Goal: Task Accomplishment & Management: Manage account settings

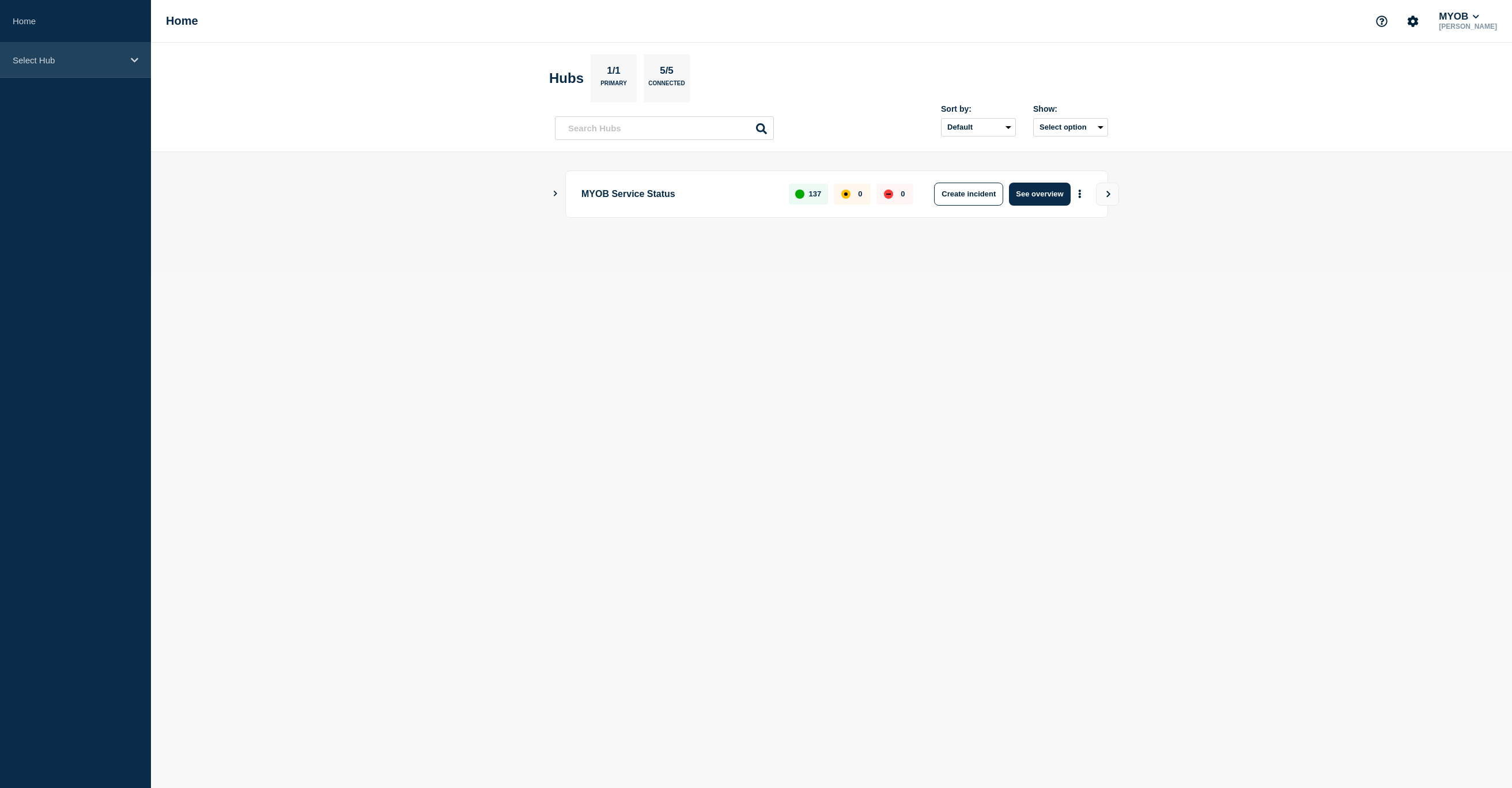
click at [96, 62] on p "Select Hub" at bounding box center [68, 60] width 110 height 9
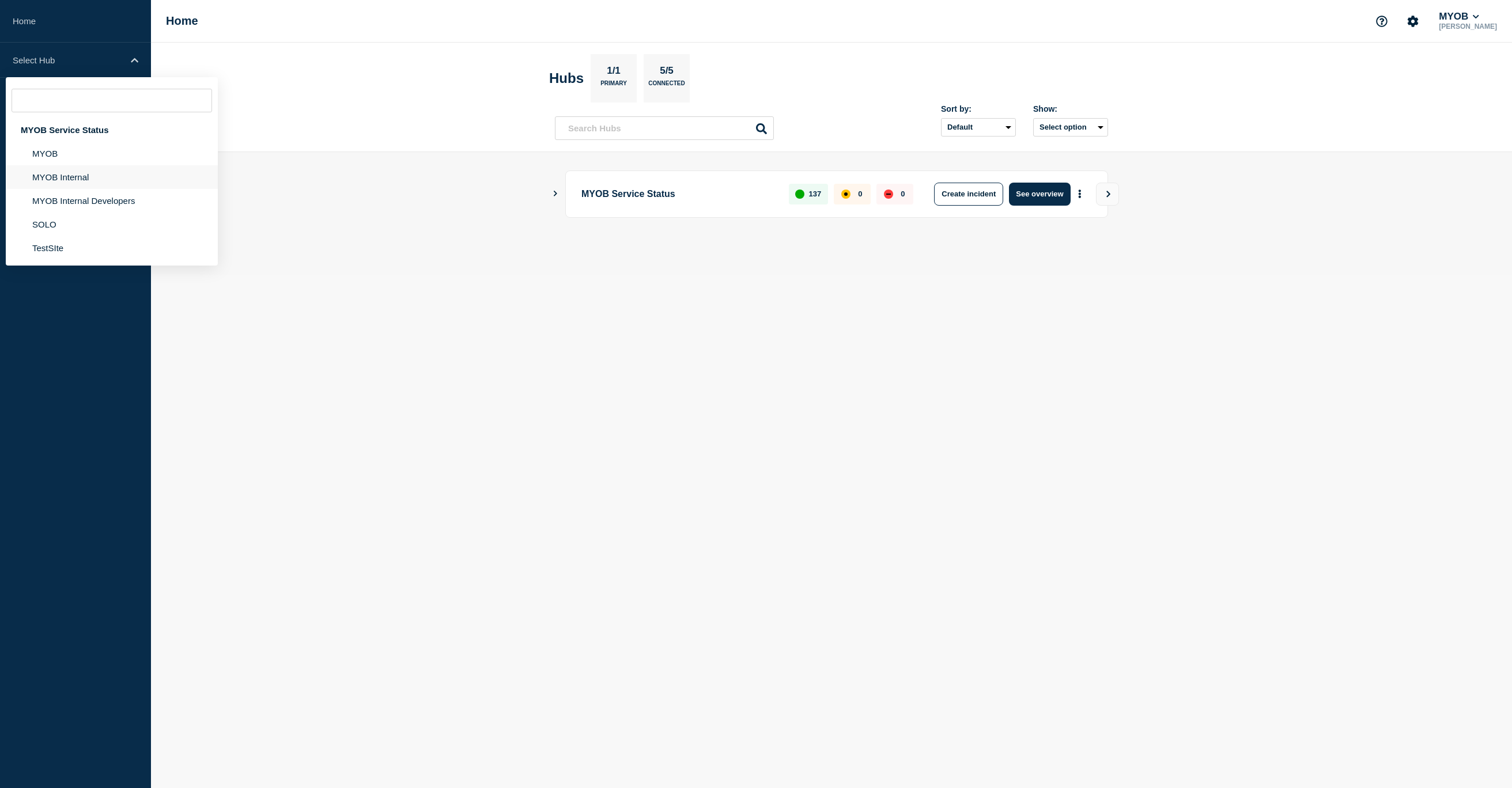
click at [63, 181] on li "MYOB Internal" at bounding box center [111, 177] width 212 height 24
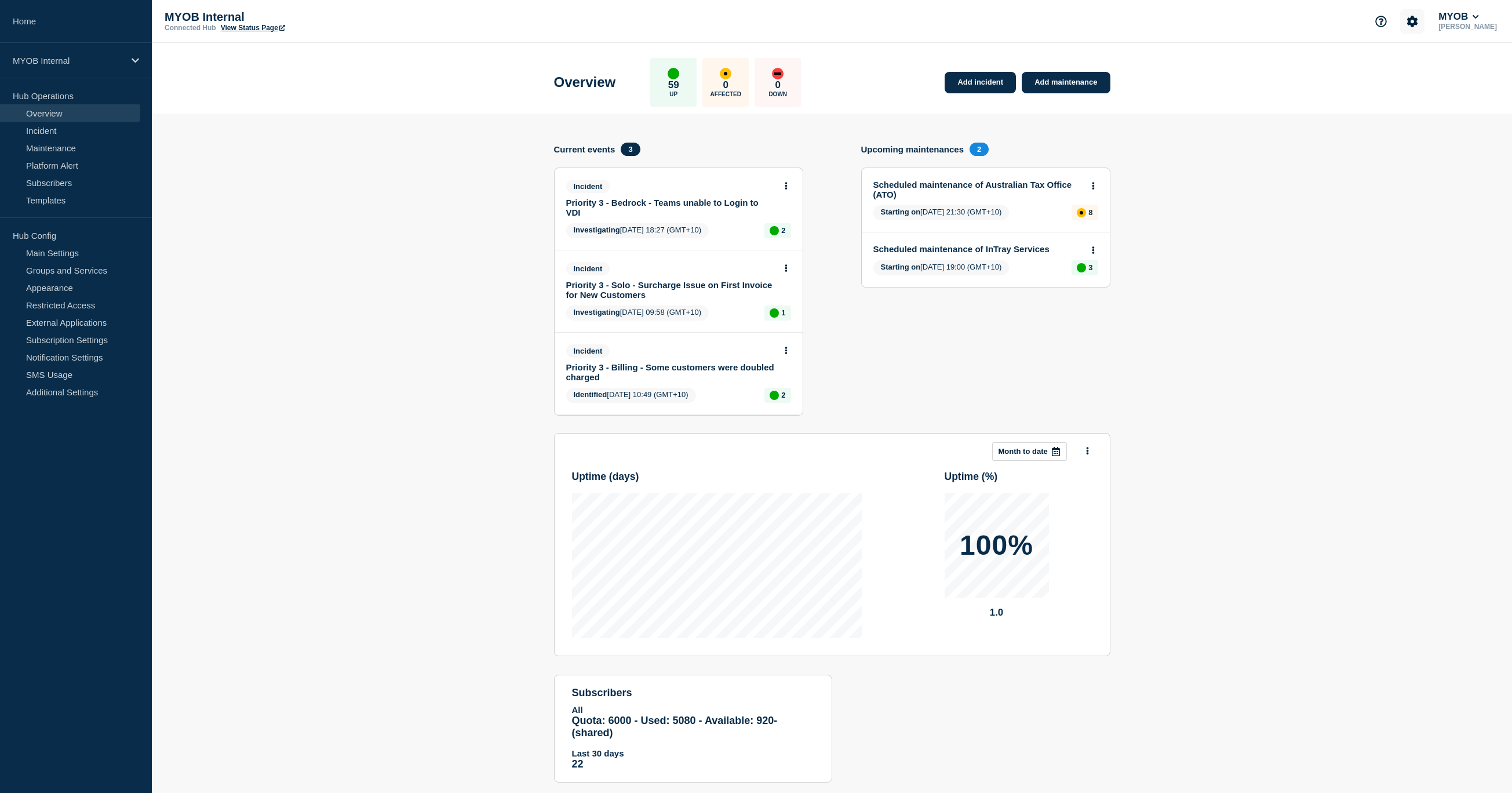
click at [1418, 21] on icon "Account settings" at bounding box center [1412, 21] width 12 height 12
click at [1390, 224] on section "Add incident Add maintenance Current events 3 Incident Priority 3 - Bedrock - T…" at bounding box center [832, 456] width 1360 height 687
click at [61, 393] on link "Additional Settings" at bounding box center [70, 392] width 140 height 17
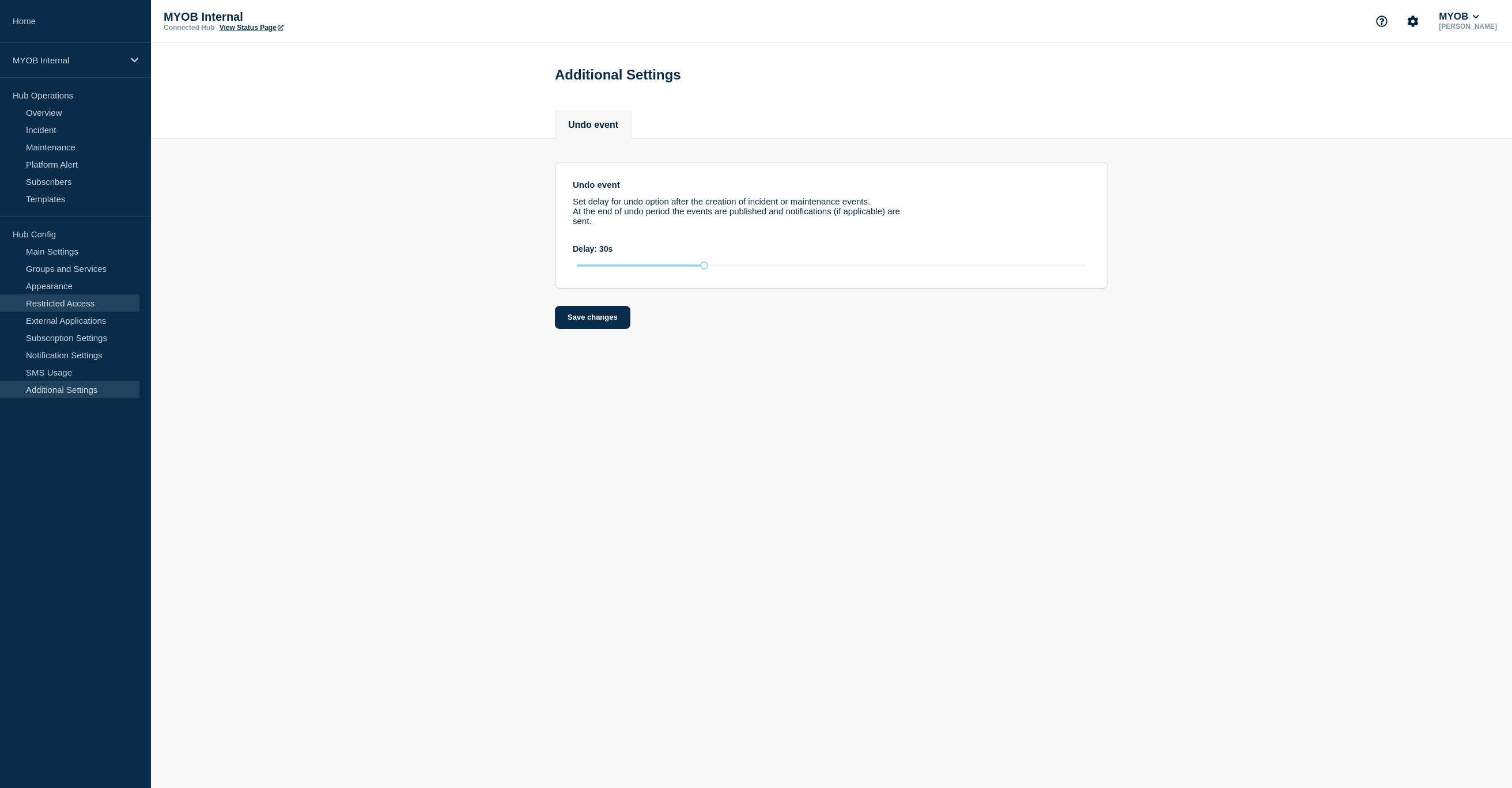
click at [52, 304] on link "Restricted Access" at bounding box center [69, 303] width 140 height 17
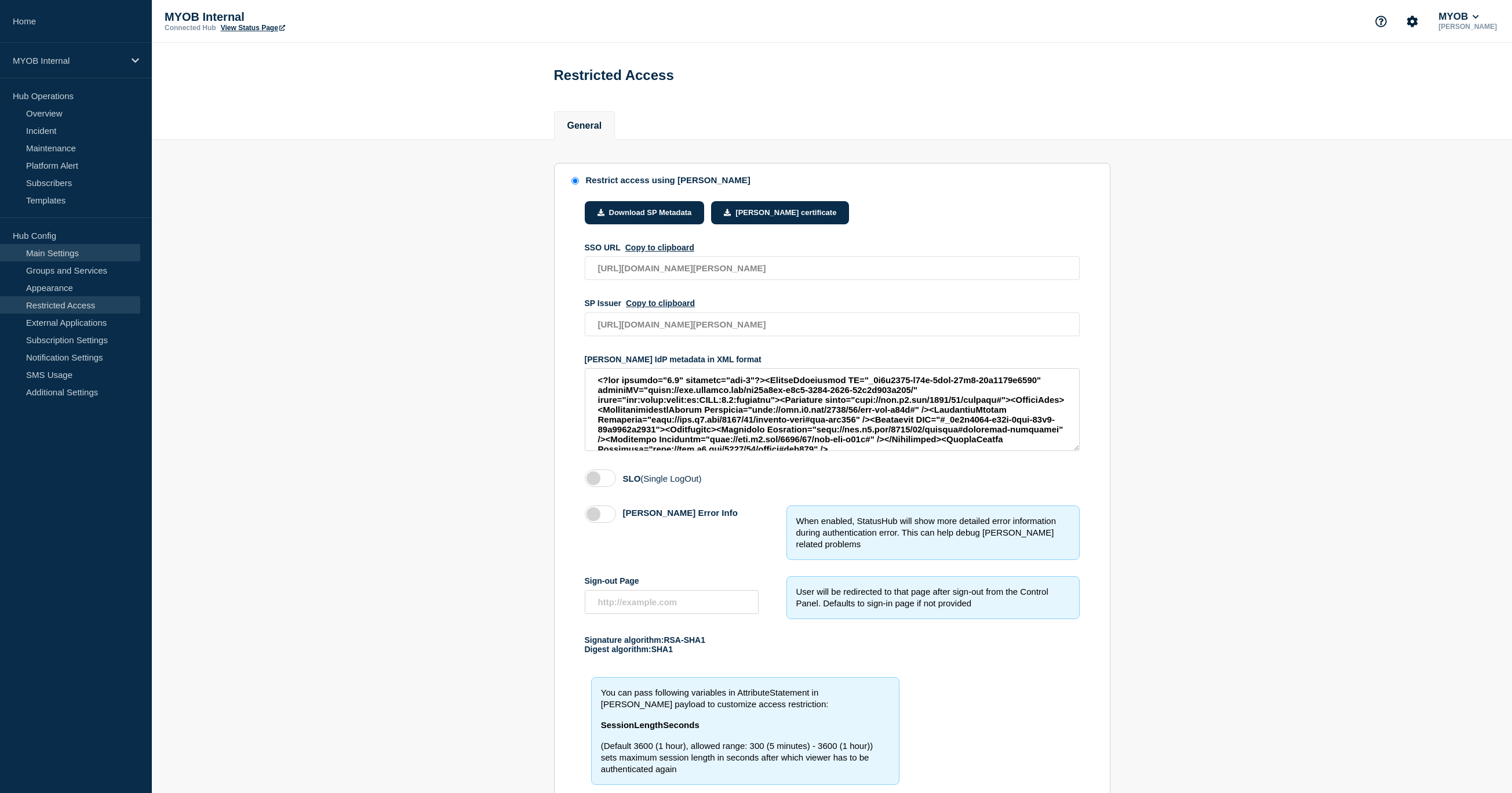
click at [54, 251] on link "Main Settings" at bounding box center [70, 252] width 140 height 17
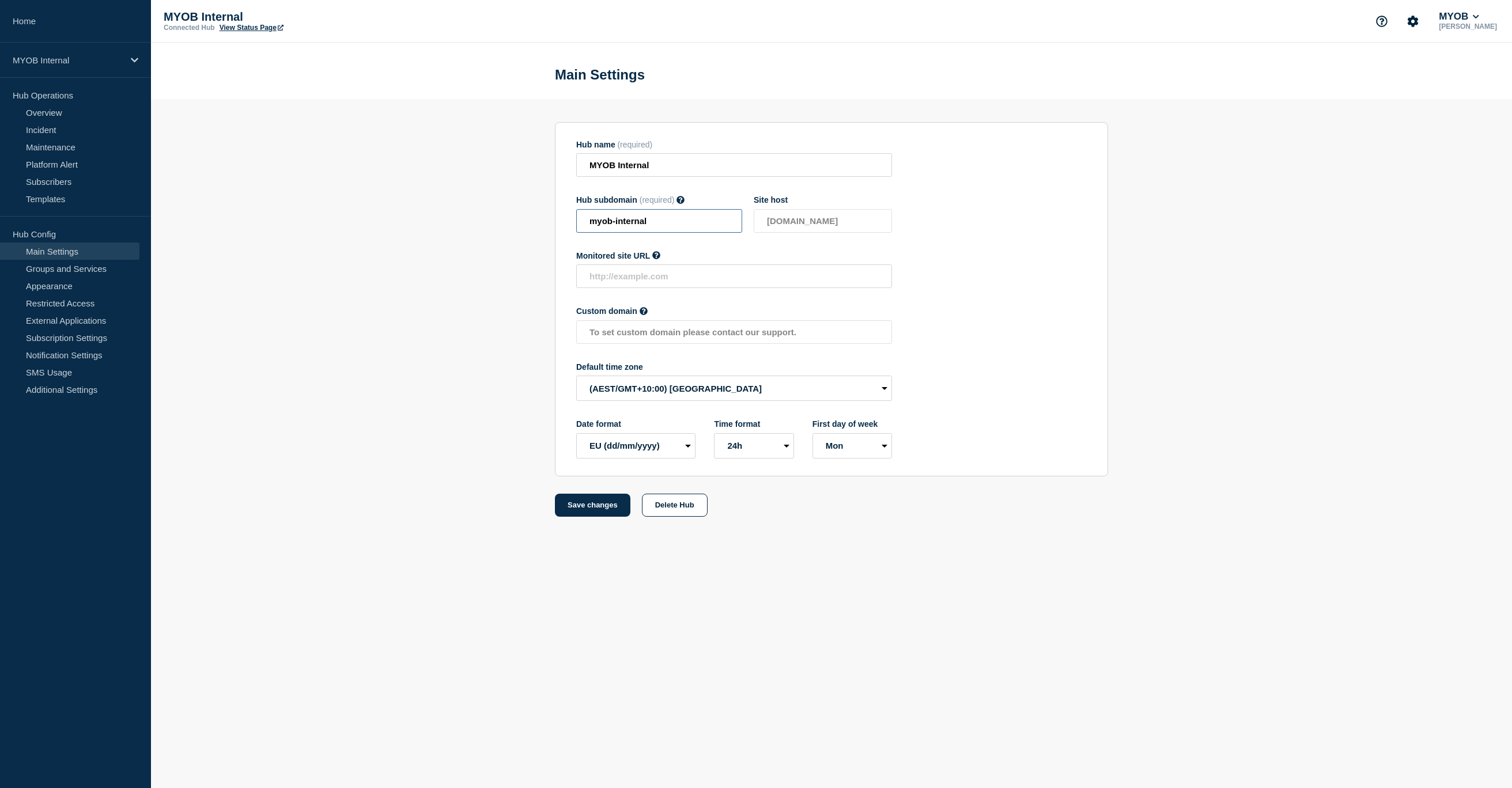
drag, startPoint x: 661, startPoint y: 232, endPoint x: 563, endPoint y: 229, distance: 98.0
click at [563, 229] on section "Hub name (required) MYOB Internal Hub subdomain (required) Must contain only AS…" at bounding box center [831, 299] width 553 height 354
click at [66, 321] on link "External Applications" at bounding box center [69, 320] width 140 height 17
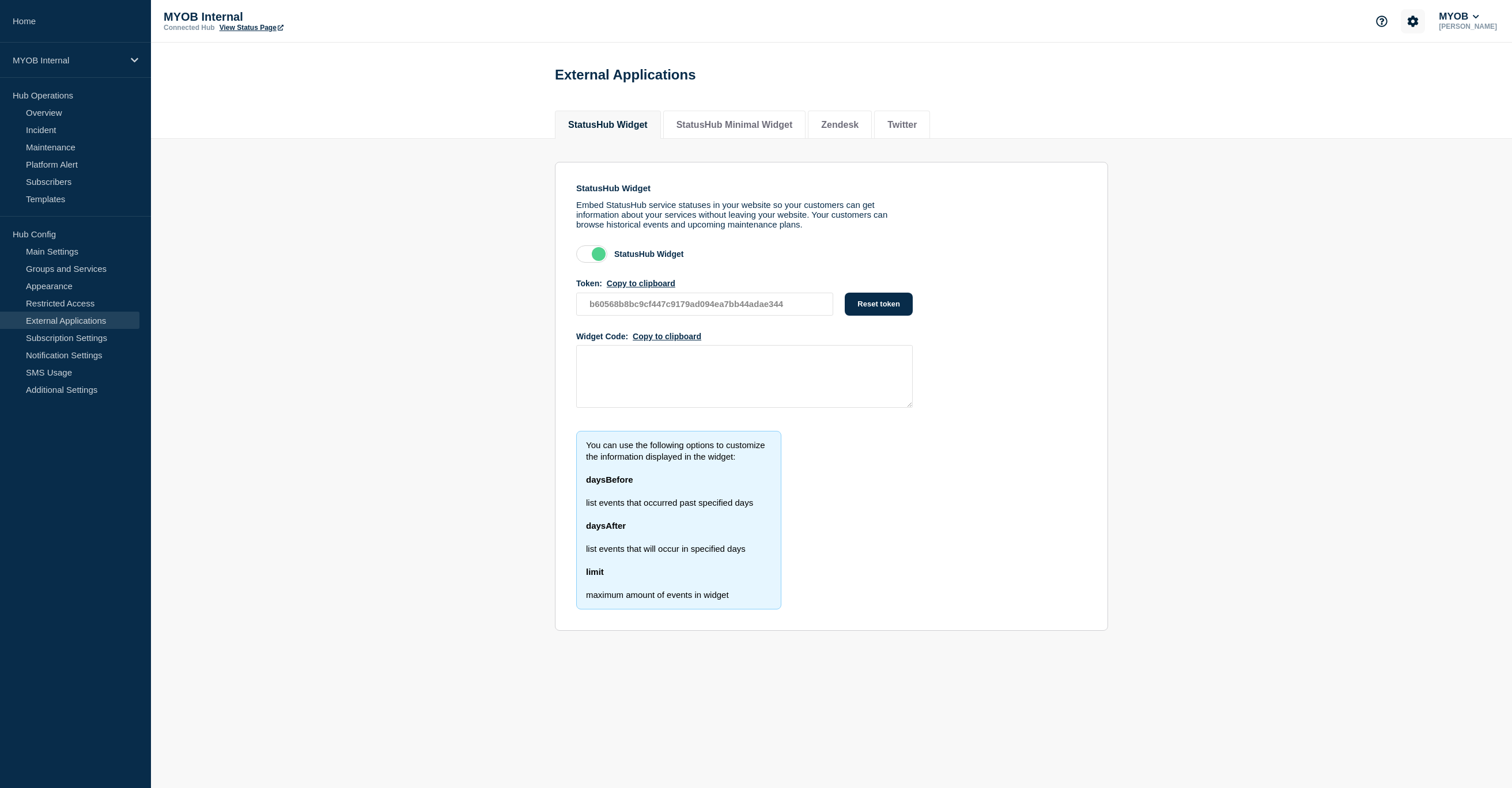
click at [1425, 30] on button "Account settings" at bounding box center [1413, 21] width 24 height 24
click at [1468, 28] on p "[PERSON_NAME]" at bounding box center [1469, 26] width 63 height 8
click at [1481, 18] on button "MYOB" at bounding box center [1459, 17] width 45 height 12
click at [1468, 145] on link "API Key" at bounding box center [1464, 140] width 31 height 9
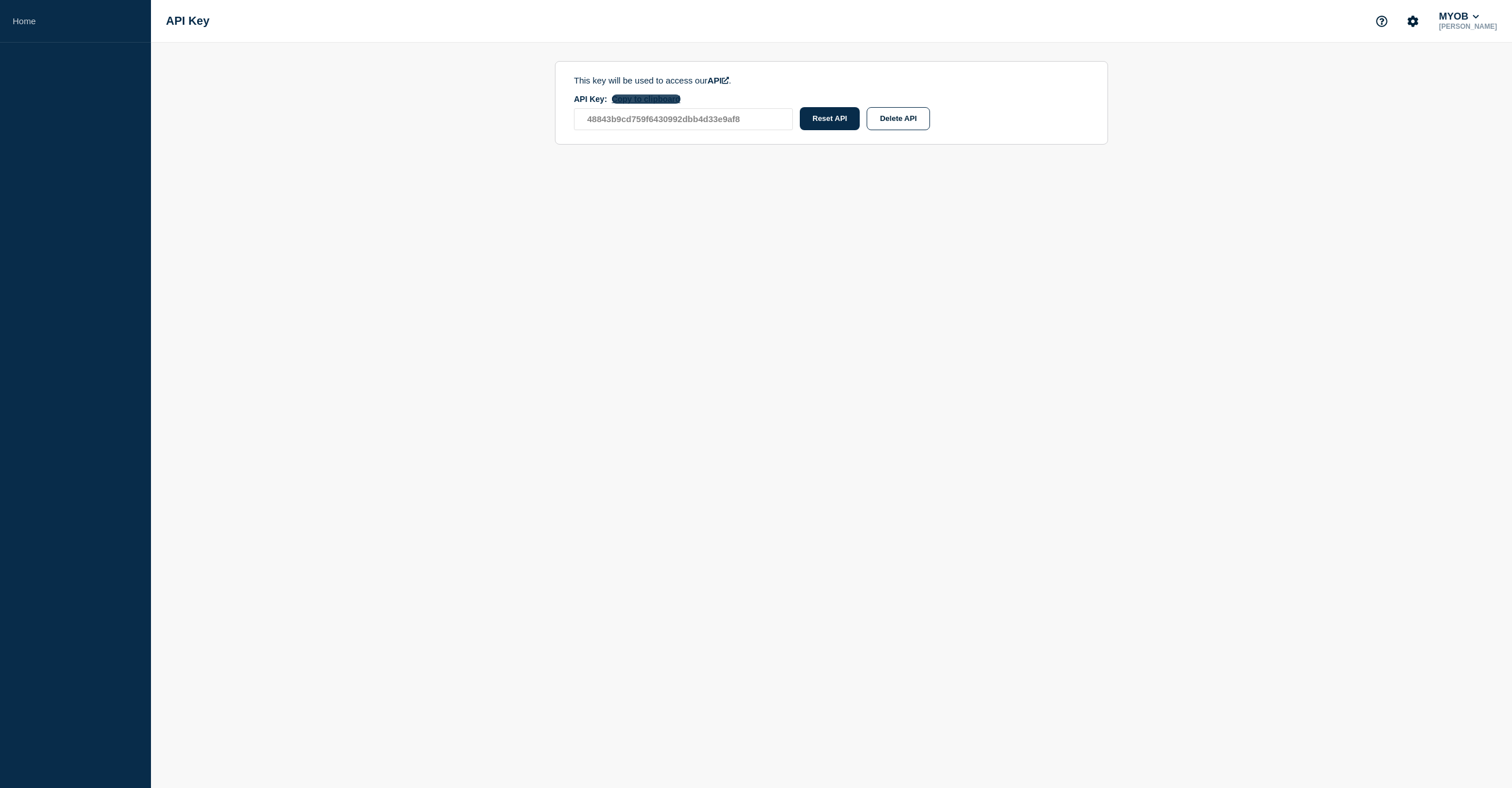
click at [653, 102] on button "Copy to clipboard" at bounding box center [646, 99] width 69 height 9
click at [23, 22] on link "Home" at bounding box center [75, 21] width 151 height 43
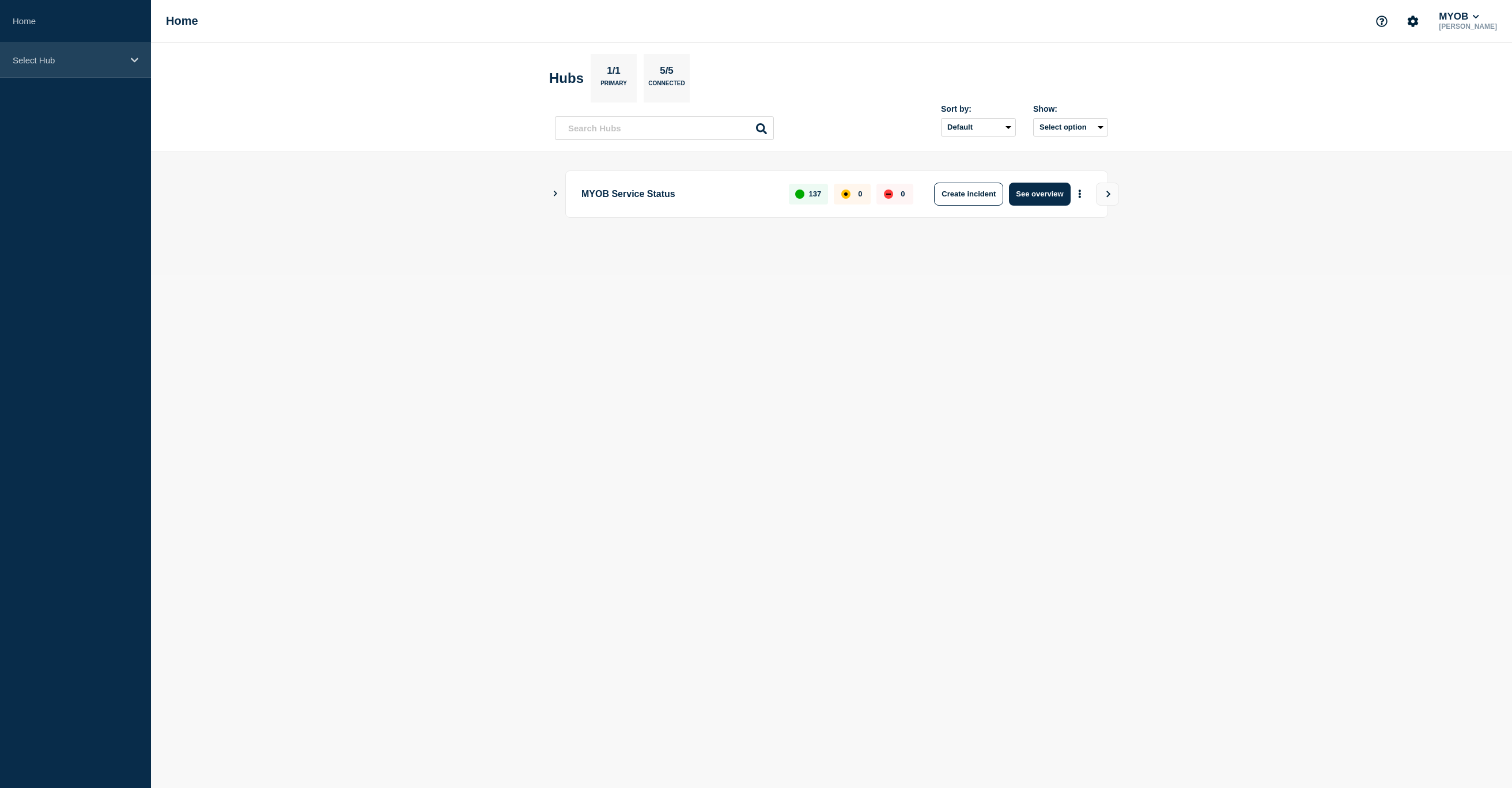
click at [58, 58] on p "Select Hub" at bounding box center [68, 60] width 110 height 9
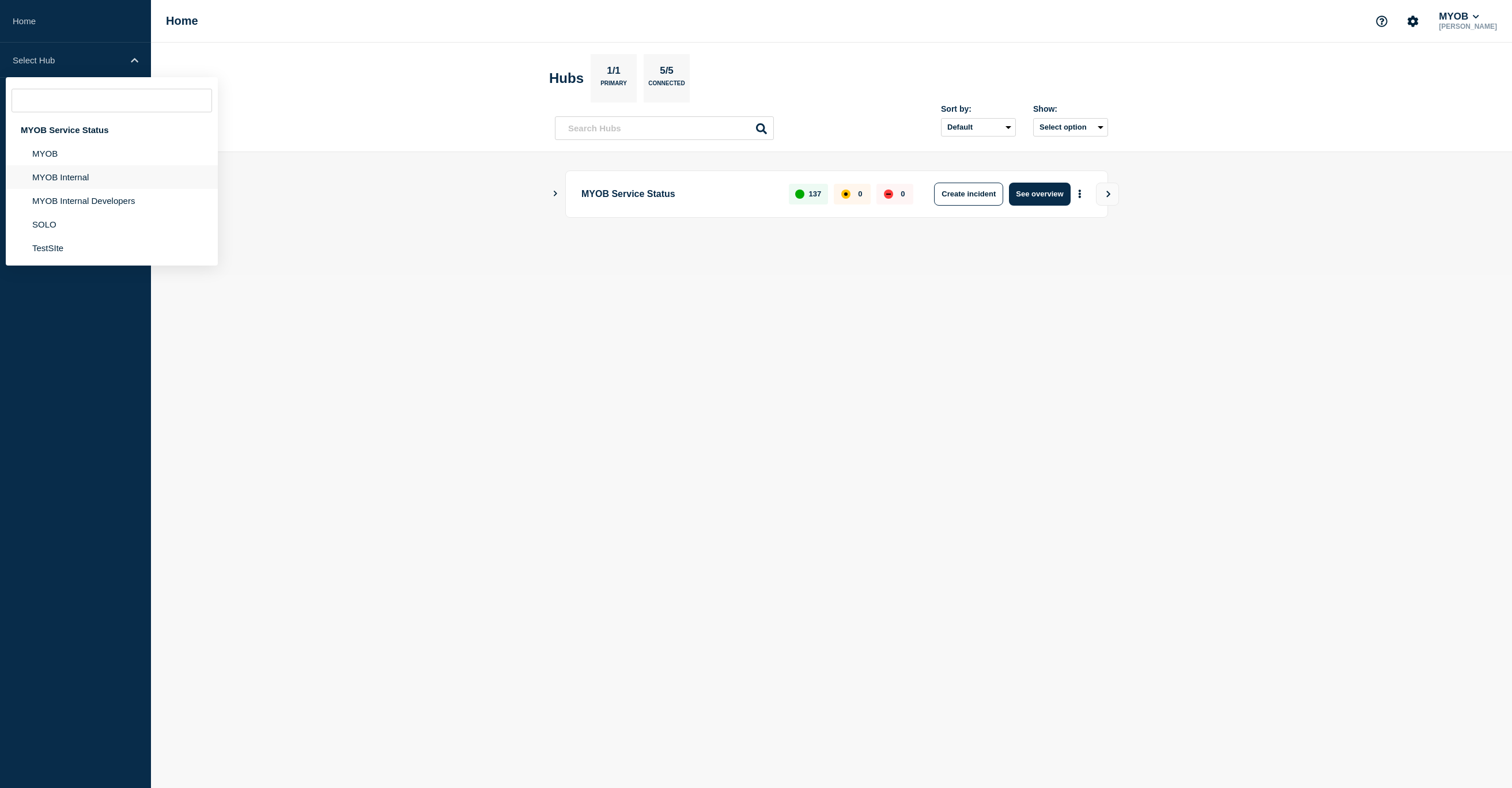
click at [69, 184] on li "MYOB Internal" at bounding box center [111, 177] width 212 height 24
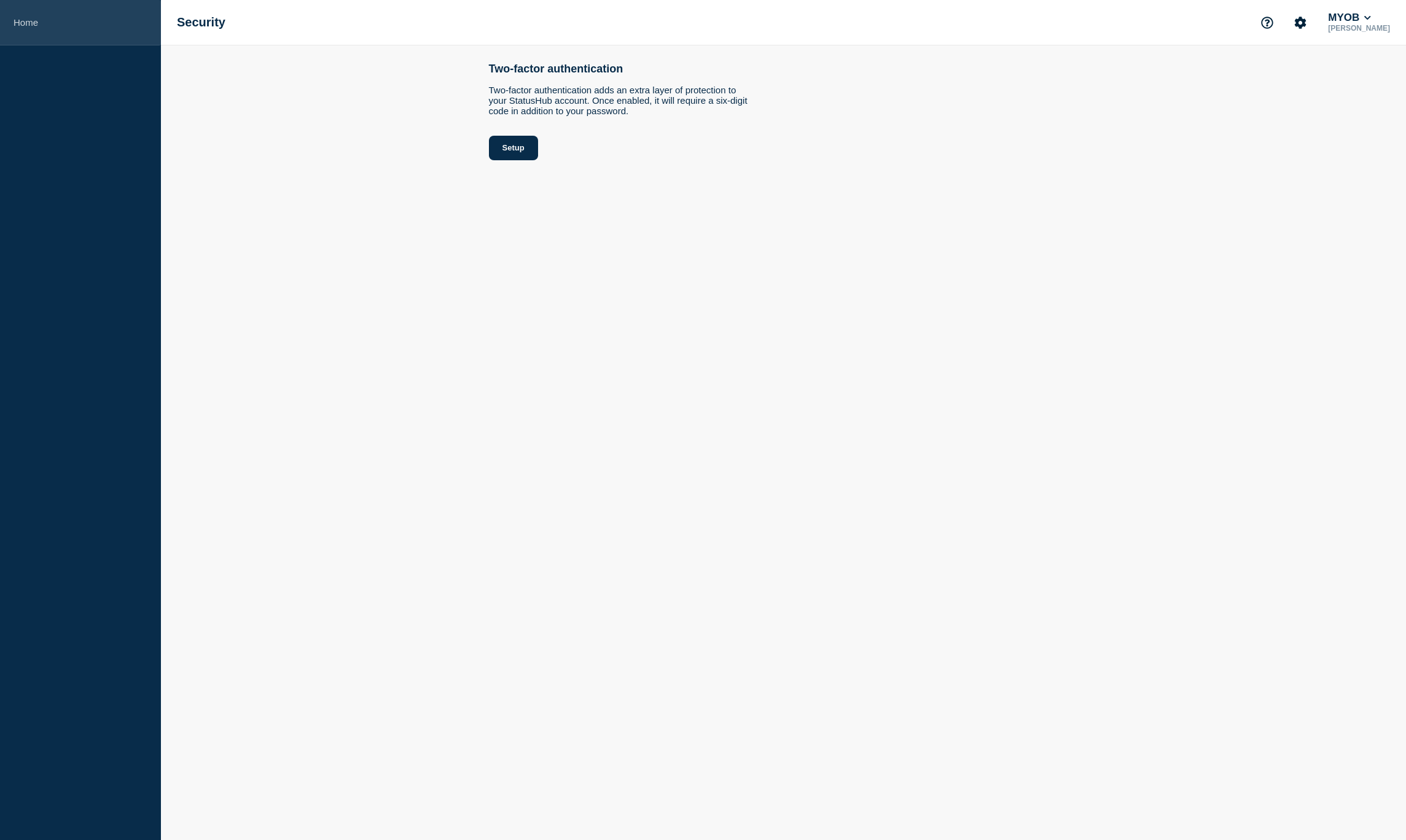
click at [33, 24] on link "Home" at bounding box center [80, 23] width 161 height 45
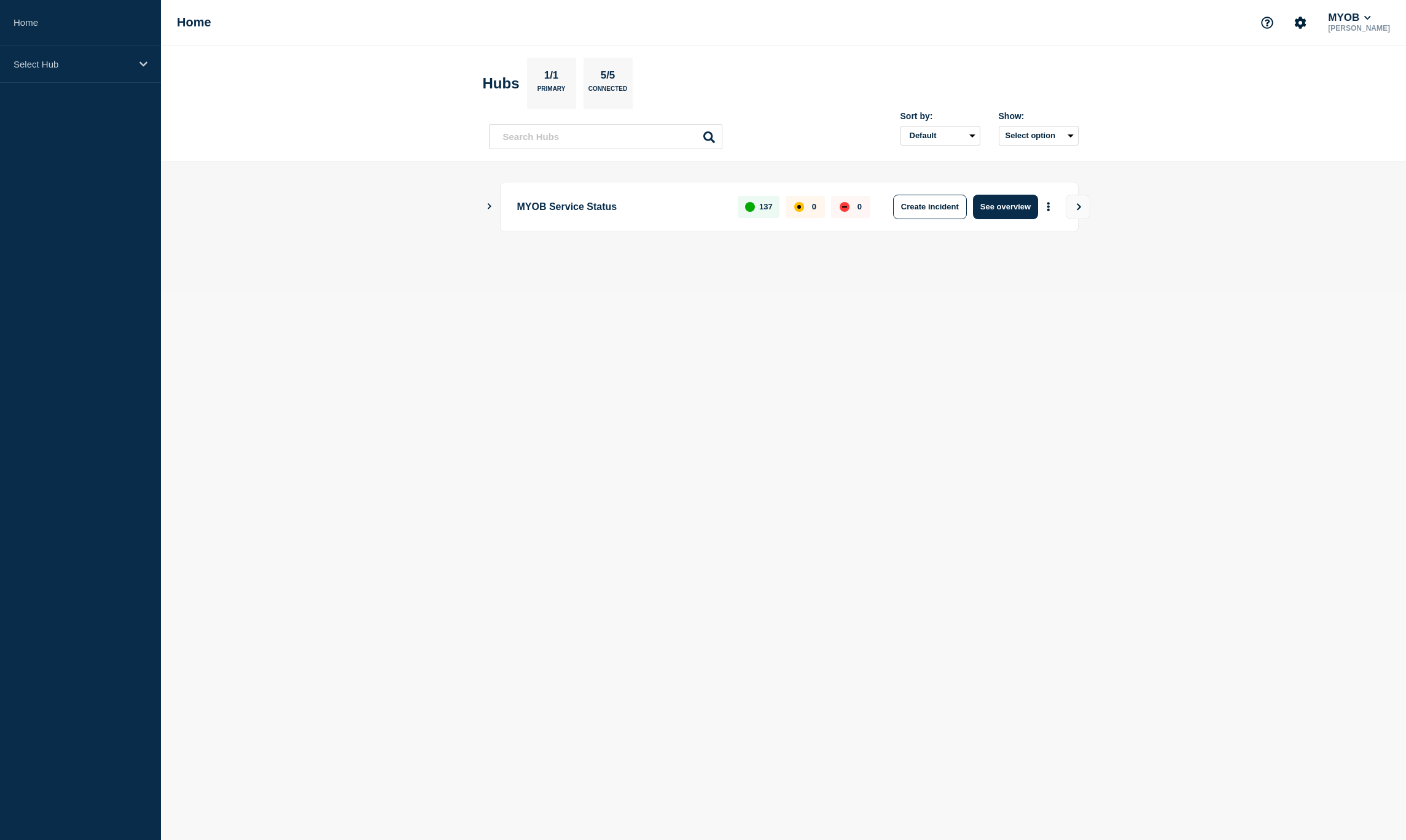
click at [488, 209] on icon "Show Connected Hubs" at bounding box center [489, 206] width 3 height 6
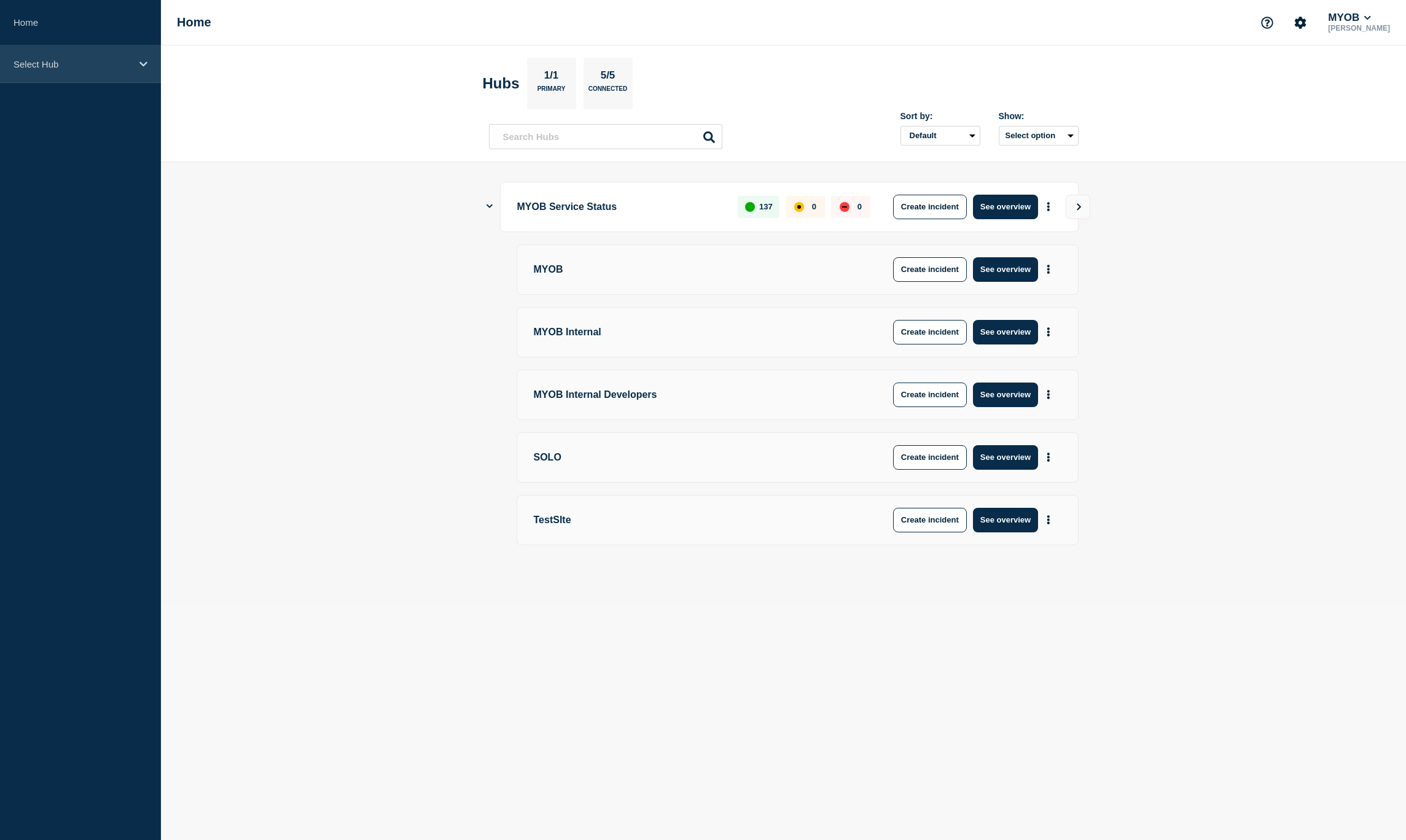
click at [99, 59] on p "Select Hub" at bounding box center [72, 64] width 118 height 10
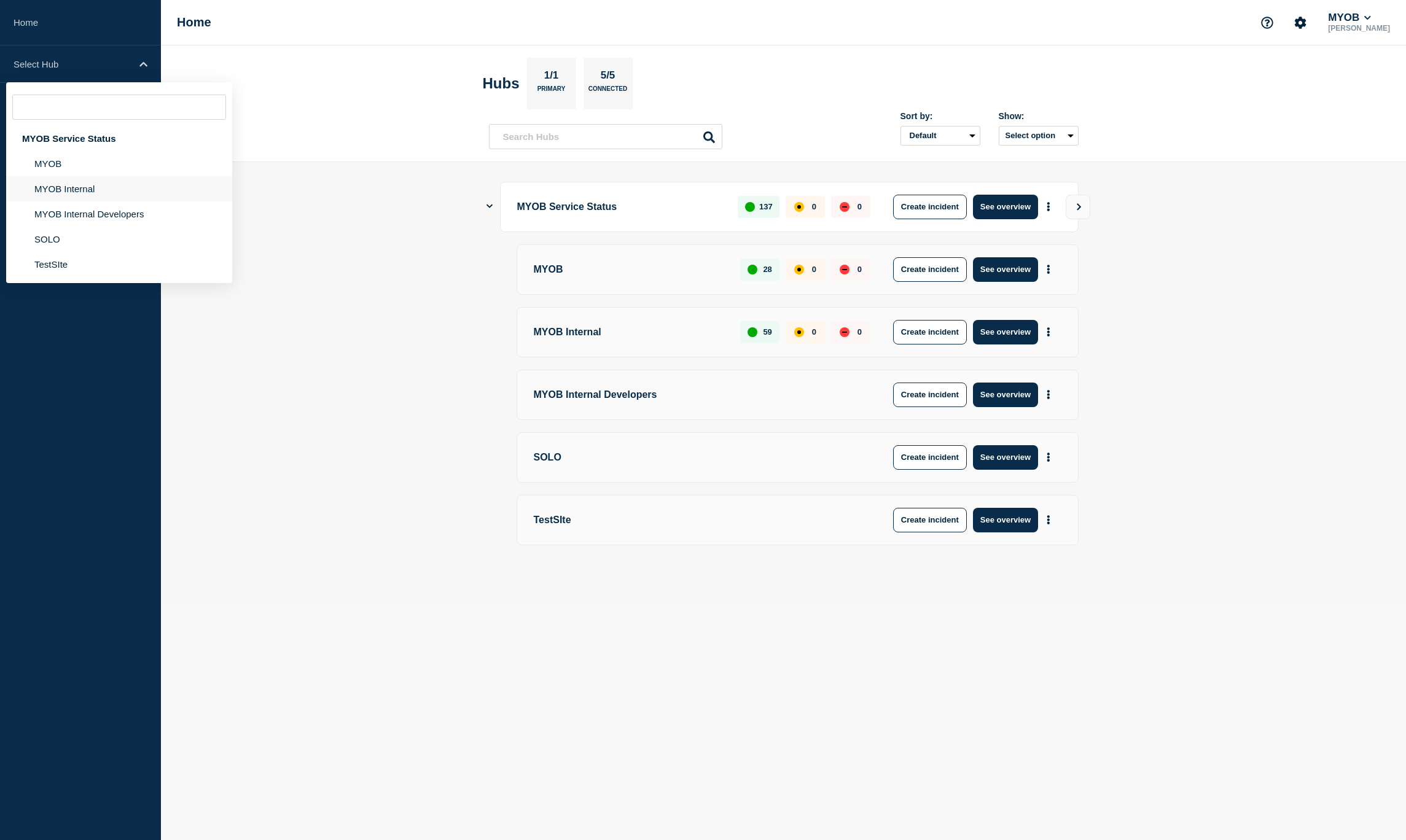
click at [69, 189] on li "MYOB Internal" at bounding box center [119, 189] width 226 height 25
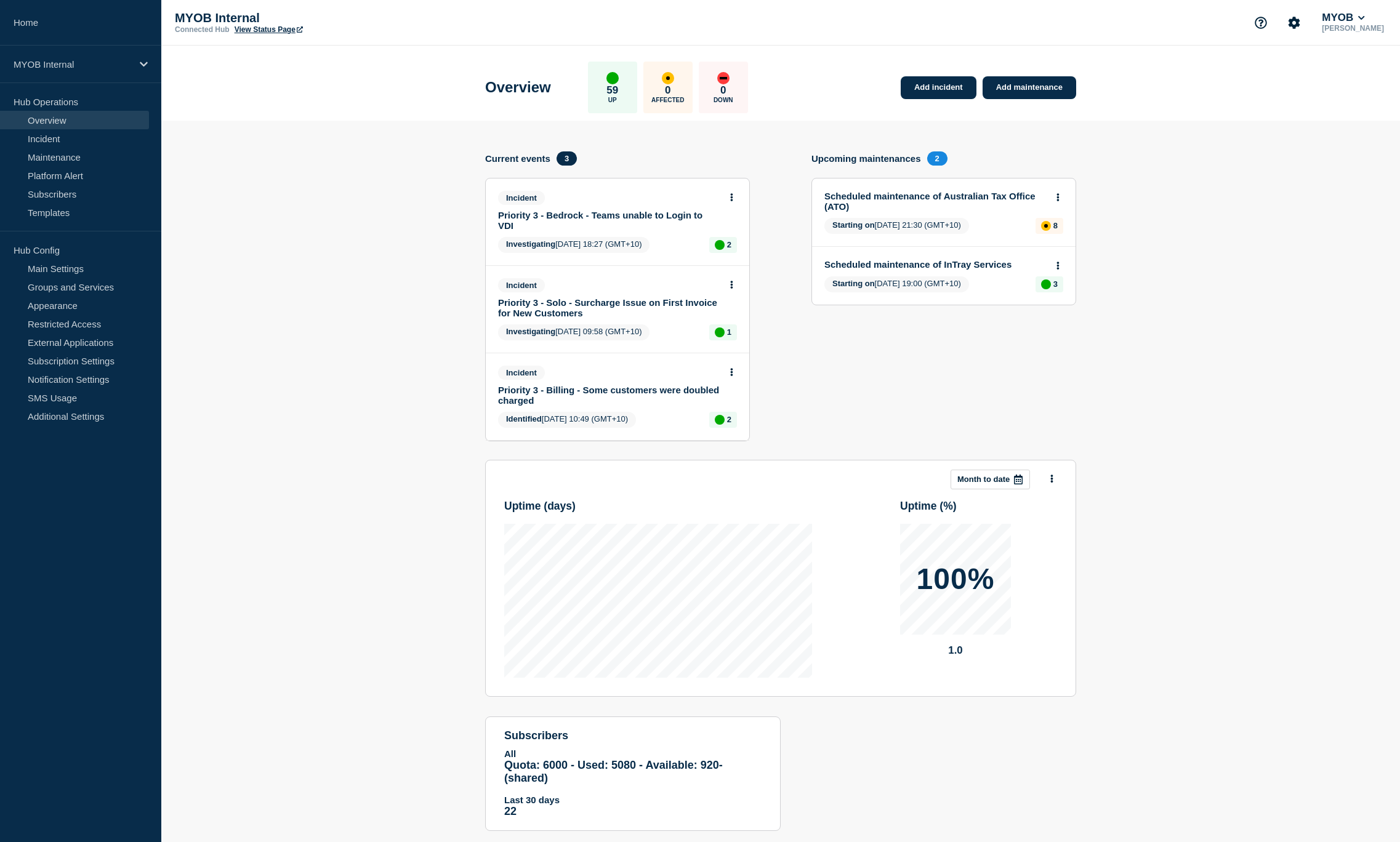
click at [265, 29] on link "View Status Page" at bounding box center [268, 29] width 68 height 8
